Goal: Information Seeking & Learning: Find specific fact

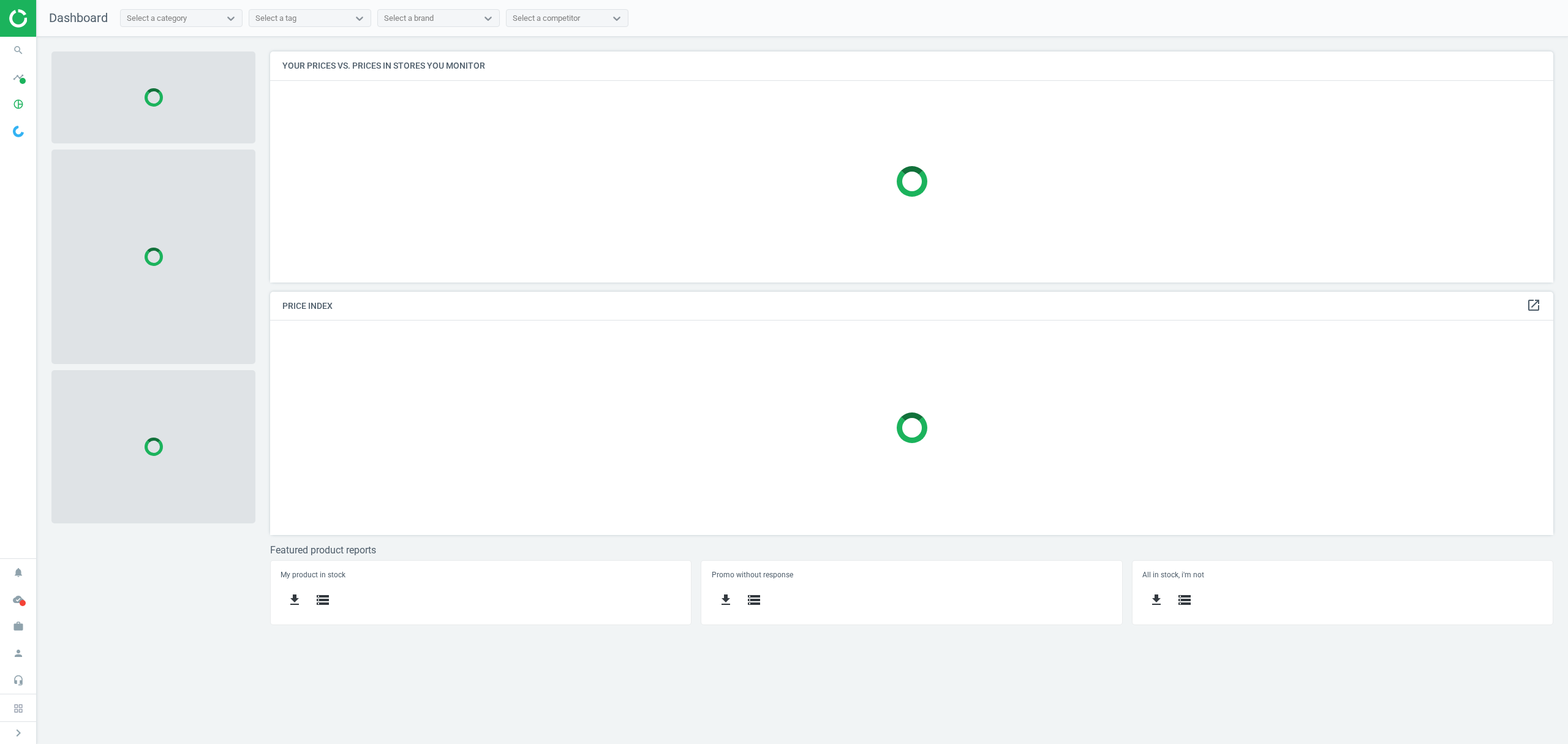
scroll to position [256, 1308]
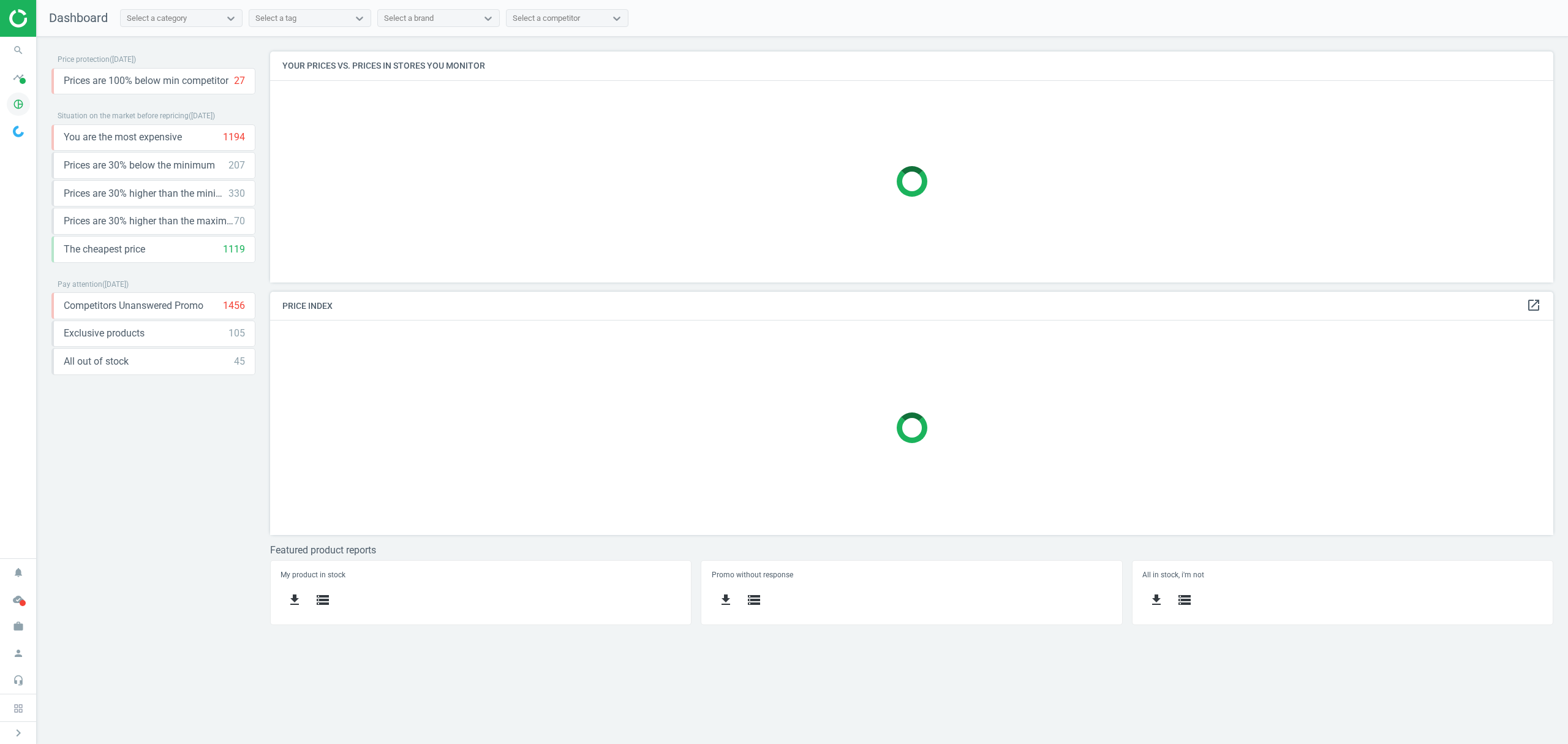
click at [22, 103] on icon "pie_chart_outlined" at bounding box center [18, 104] width 24 height 24
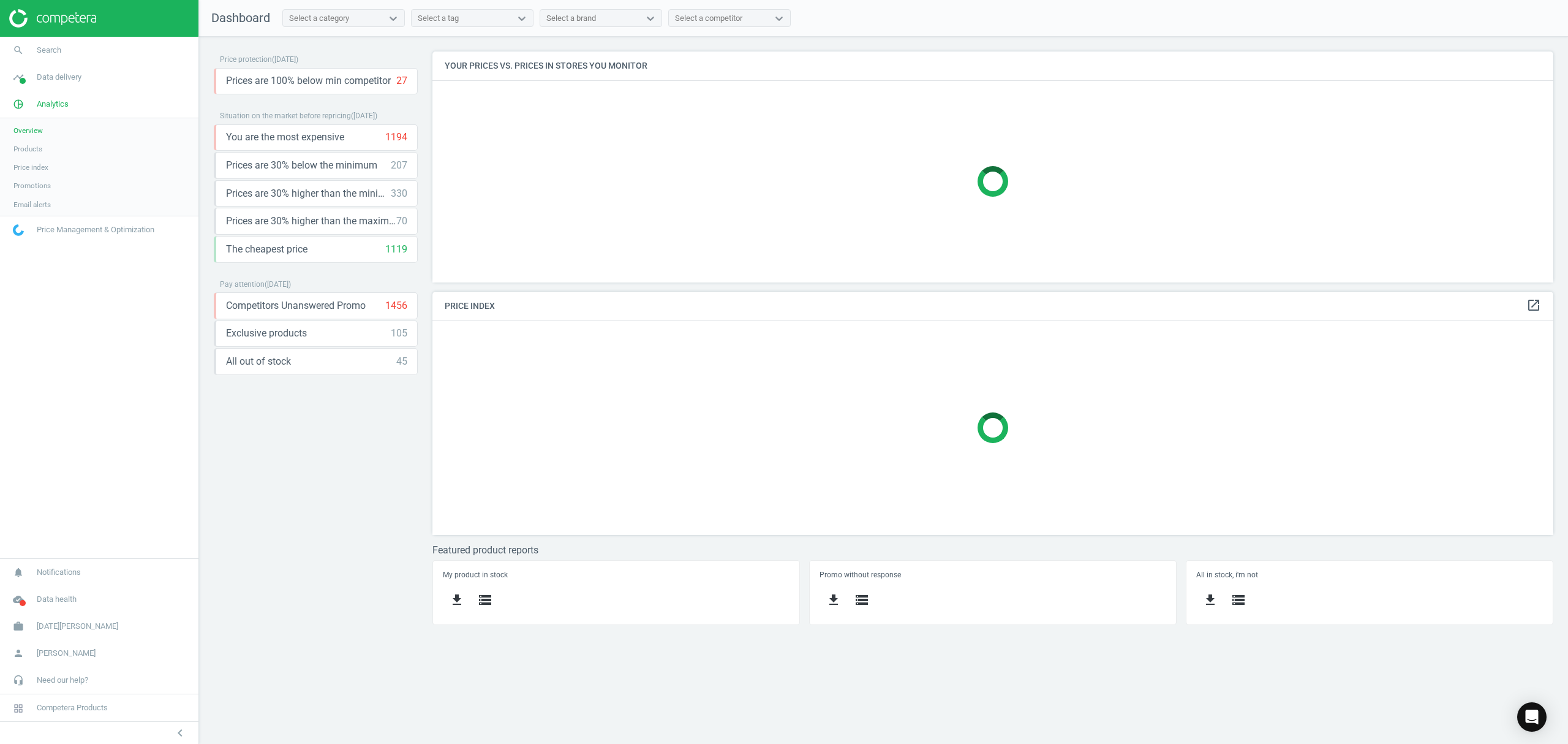
scroll to position [256, 1146]
click at [54, 151] on link "Products" at bounding box center [99, 149] width 199 height 18
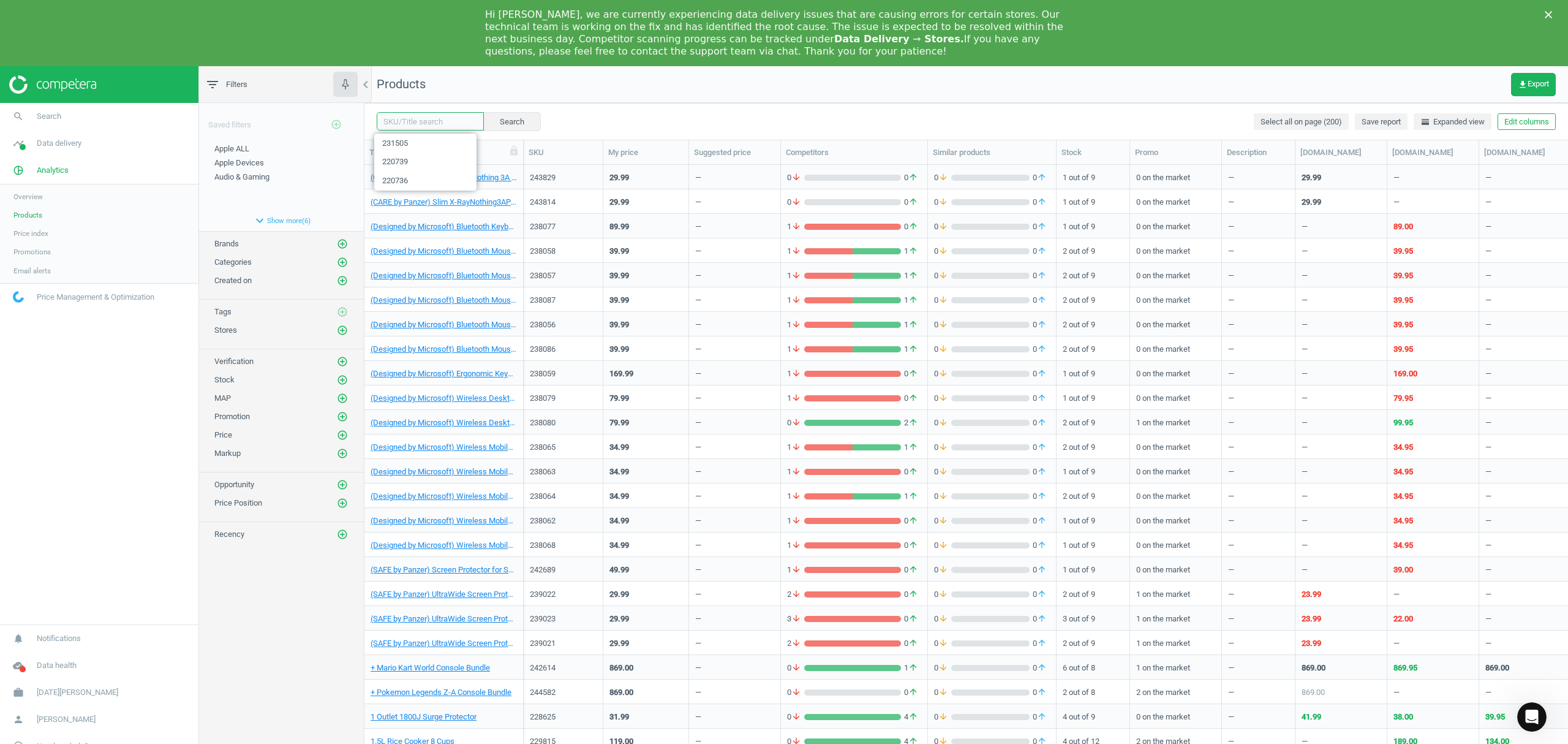
click at [427, 113] on input "text" at bounding box center [430, 121] width 107 height 18
paste input "230342"
type input "230342"
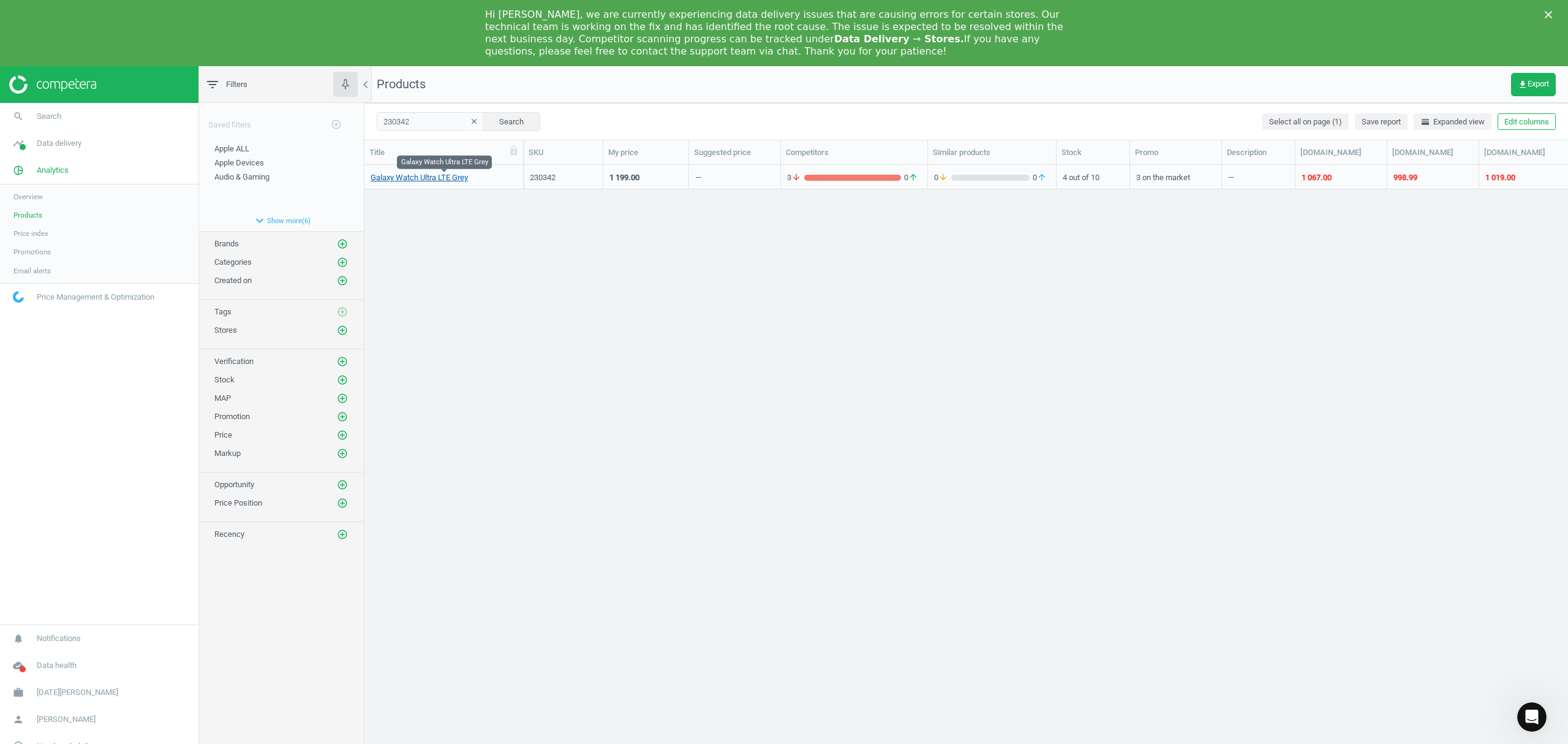
click at [454, 179] on link "Galaxy Watch Ultra LTE Grey" at bounding box center [419, 177] width 97 height 11
